Goal: Task Accomplishment & Management: Complete application form

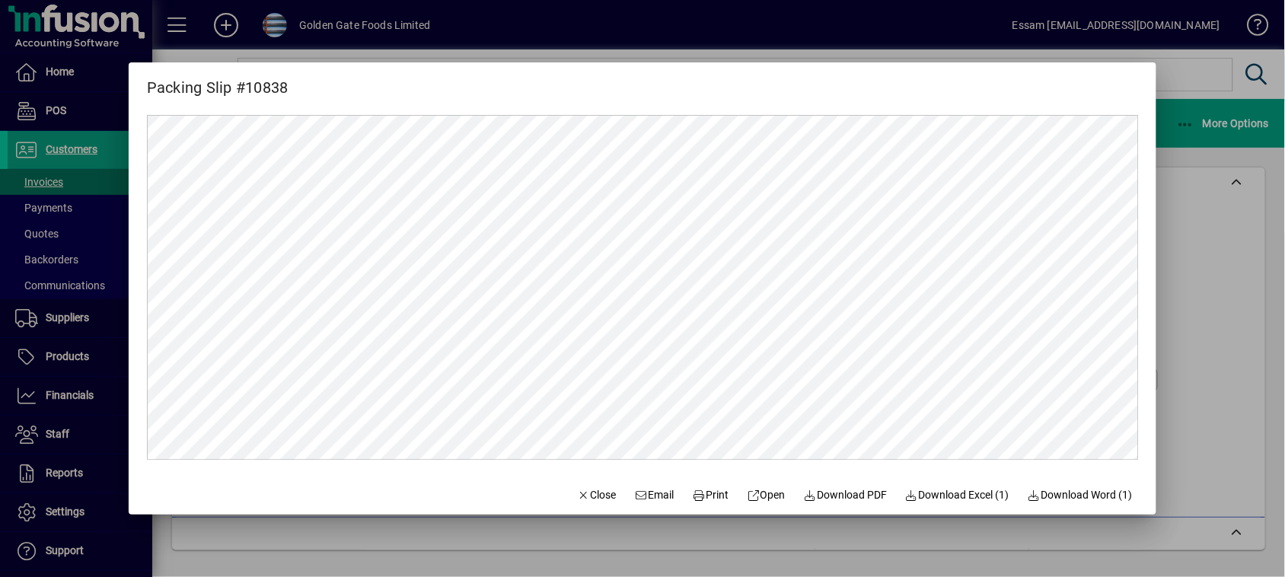
click at [1200, 72] on div at bounding box center [642, 288] width 1285 height 577
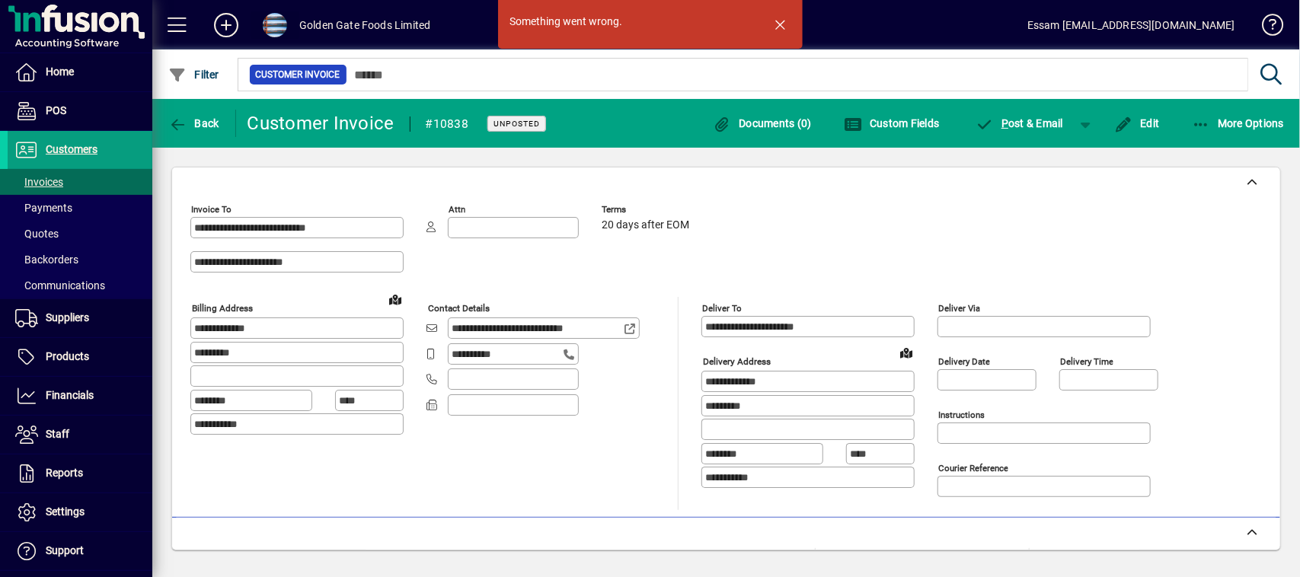
click at [274, 23] on span at bounding box center [275, 25] width 24 height 24
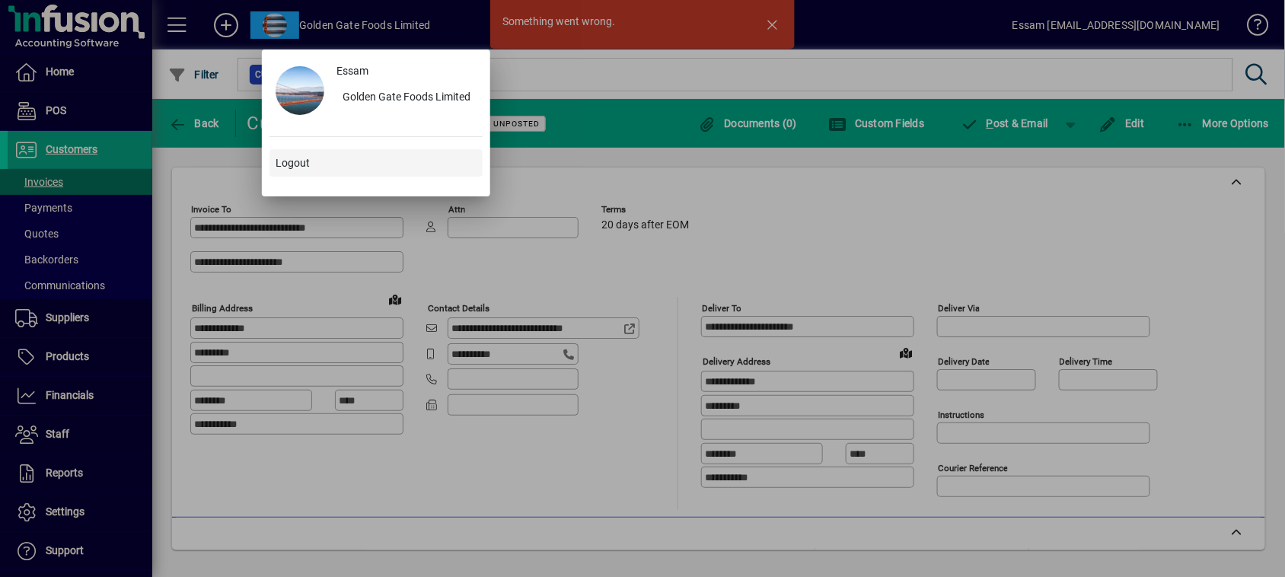
click at [310, 156] on span at bounding box center [376, 163] width 213 height 37
